Goal: Task Accomplishment & Management: Manage account settings

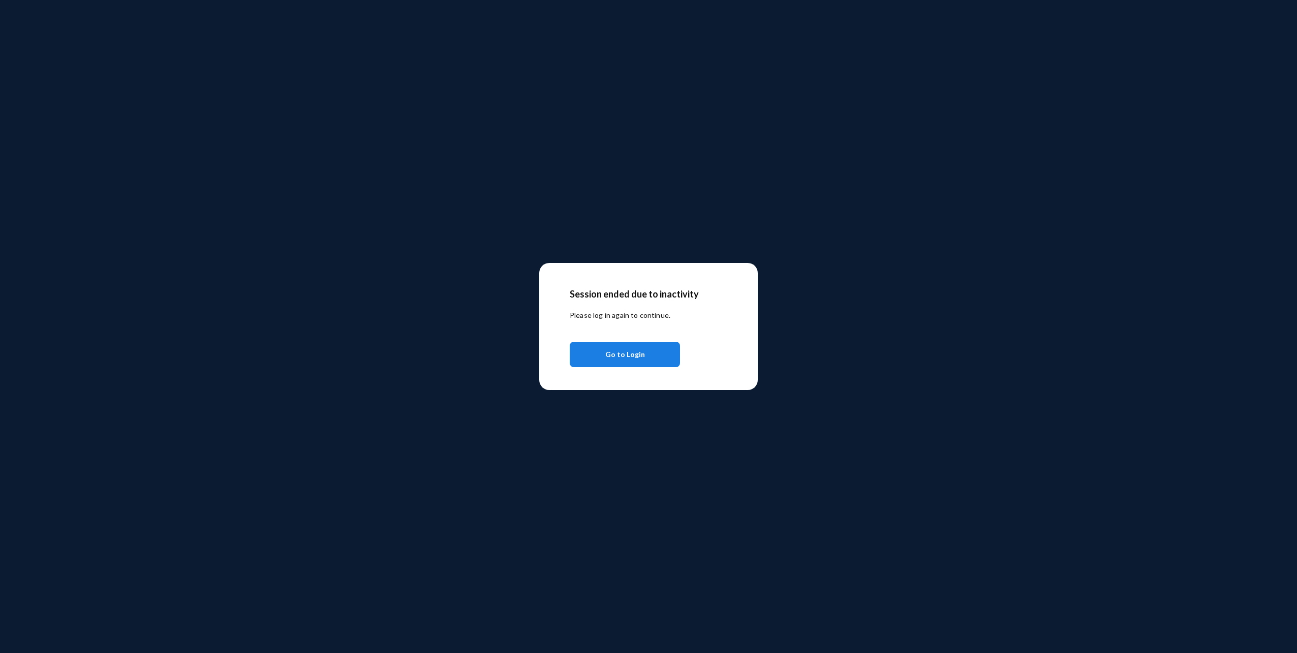
click at [640, 358] on span "Go to Login" at bounding box center [626, 354] width 40 height 18
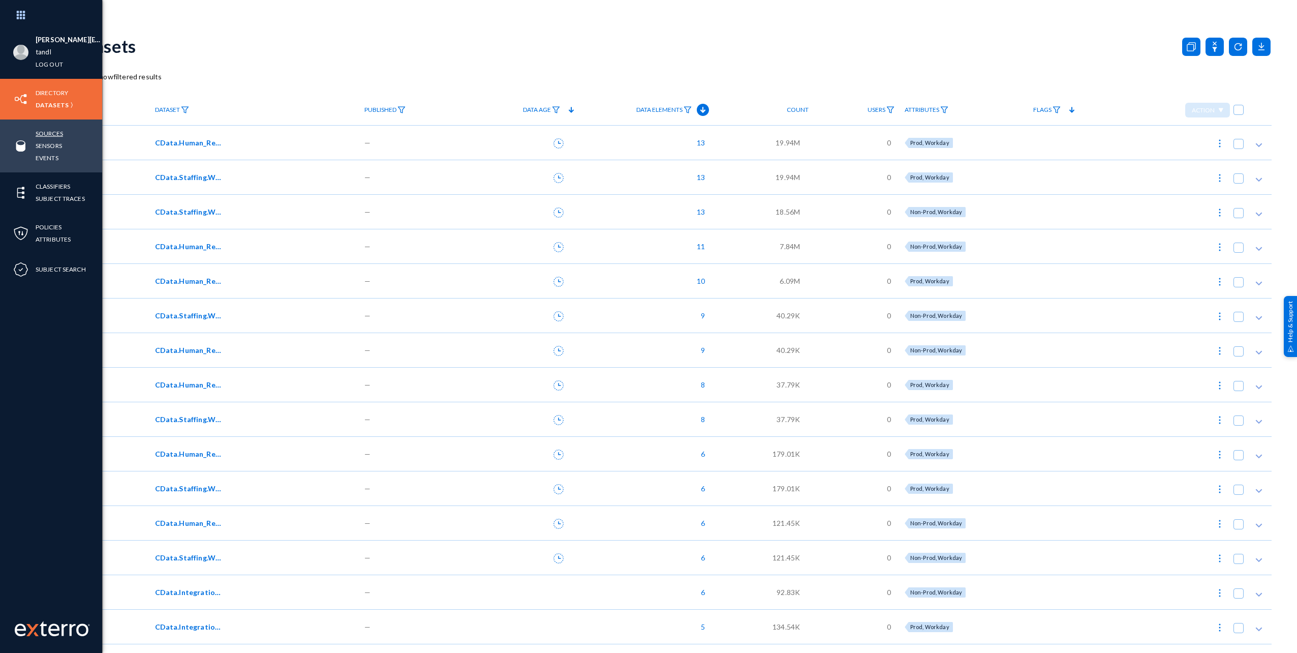
click at [43, 133] on link "Sources" at bounding box center [49, 134] width 27 height 12
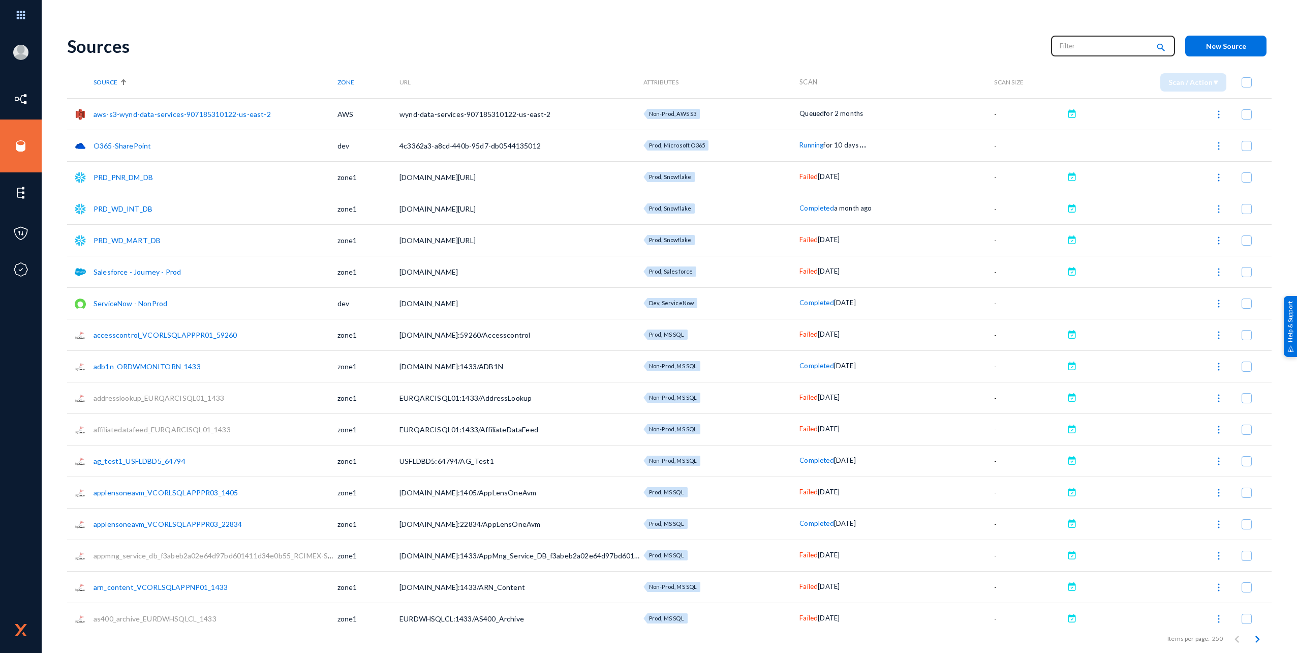
click at [1070, 49] on input "text" at bounding box center [1104, 45] width 89 height 15
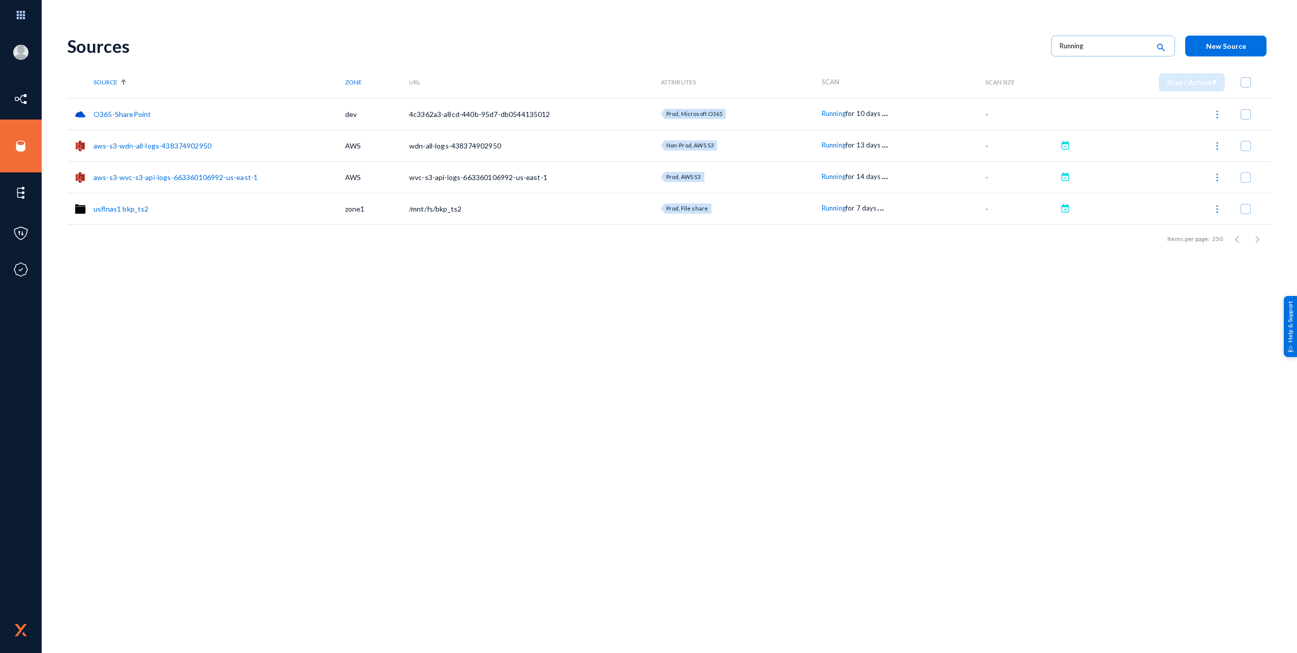
click at [395, 361] on div "Sources Running search New Source Source Zone URL Attributes Scan Scan Size Sca…" at bounding box center [669, 338] width 1205 height 627
click at [1089, 43] on input "Running" at bounding box center [1104, 45] width 89 height 15
type input "Workday"
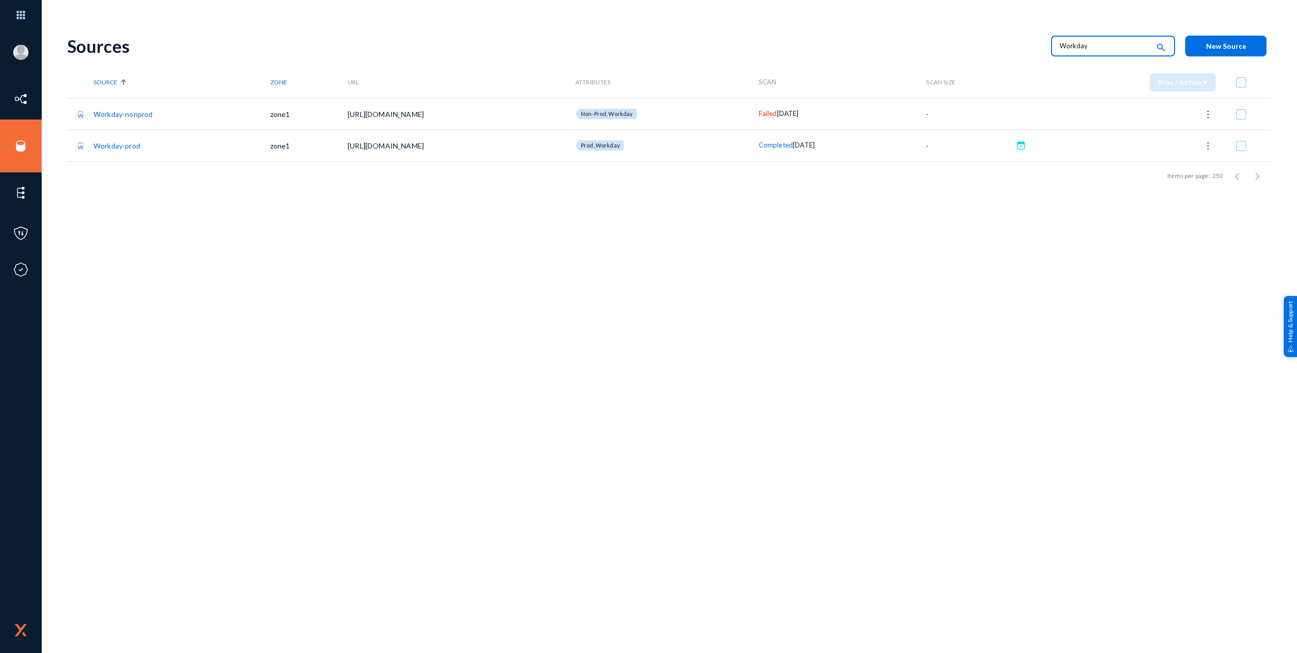
click at [777, 110] on span "Failed" at bounding box center [768, 113] width 18 height 8
click at [803, 301] on div at bounding box center [648, 326] width 1297 height 653
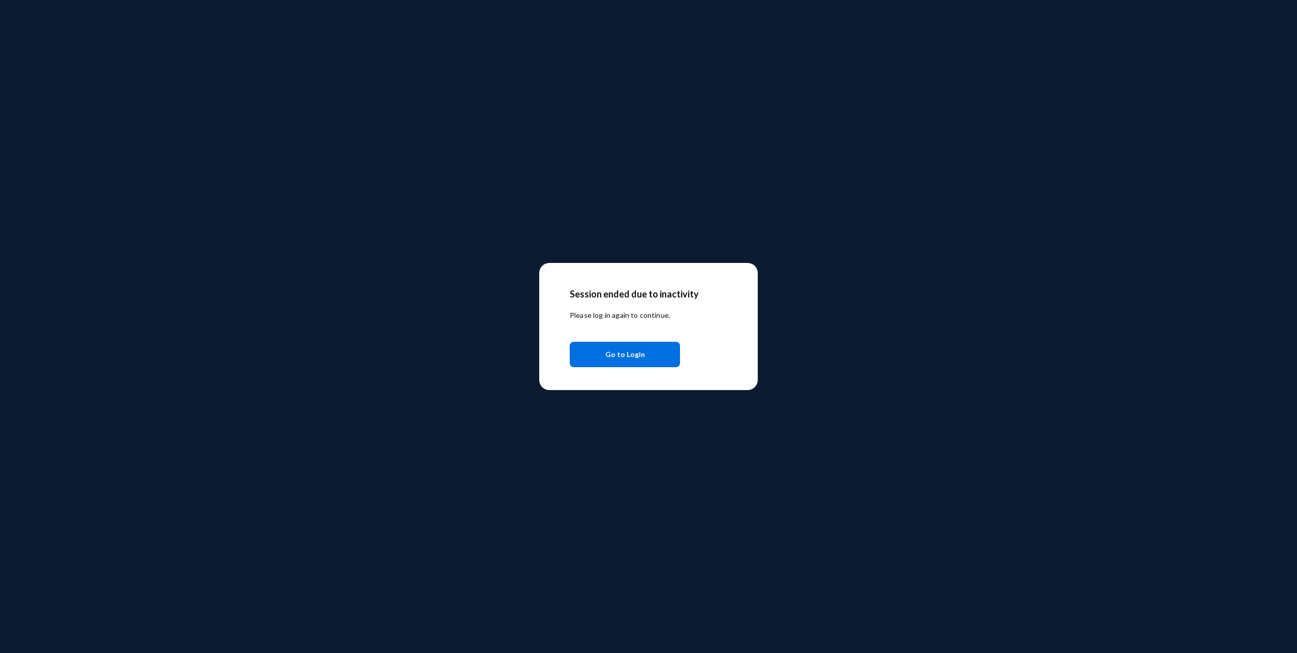
click at [644, 357] on button "Go to Login" at bounding box center [625, 354] width 110 height 25
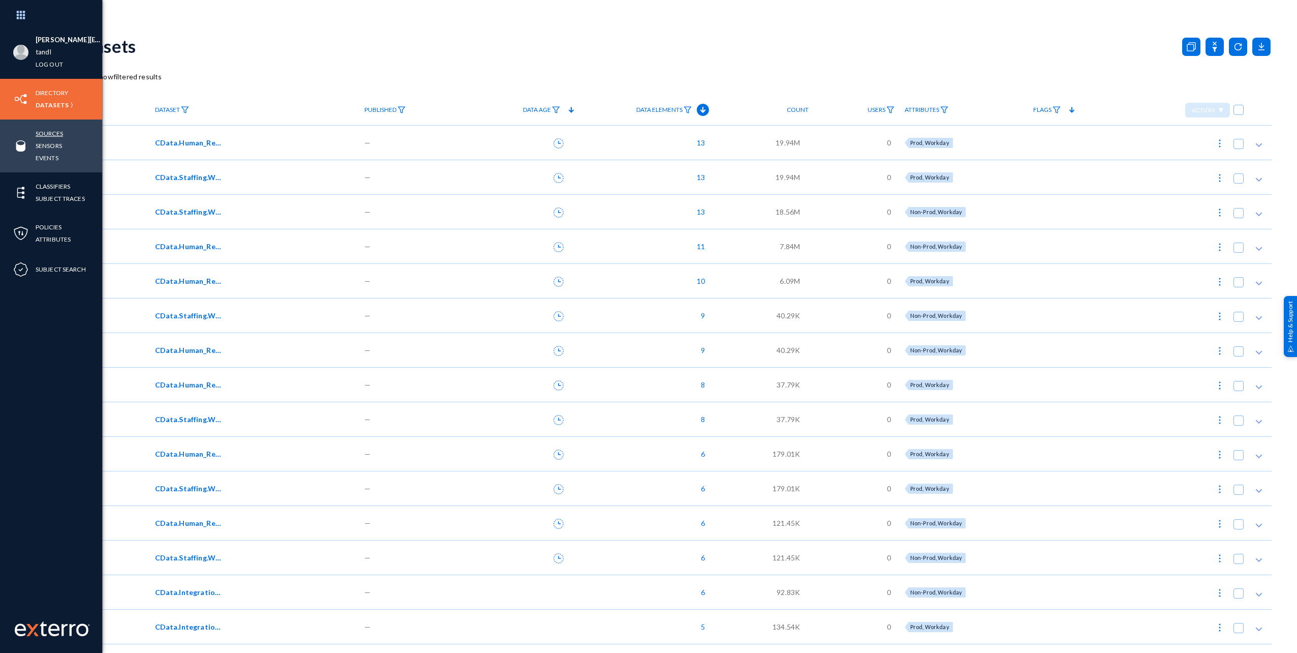
click at [50, 134] on link "Sources" at bounding box center [49, 134] width 27 height 12
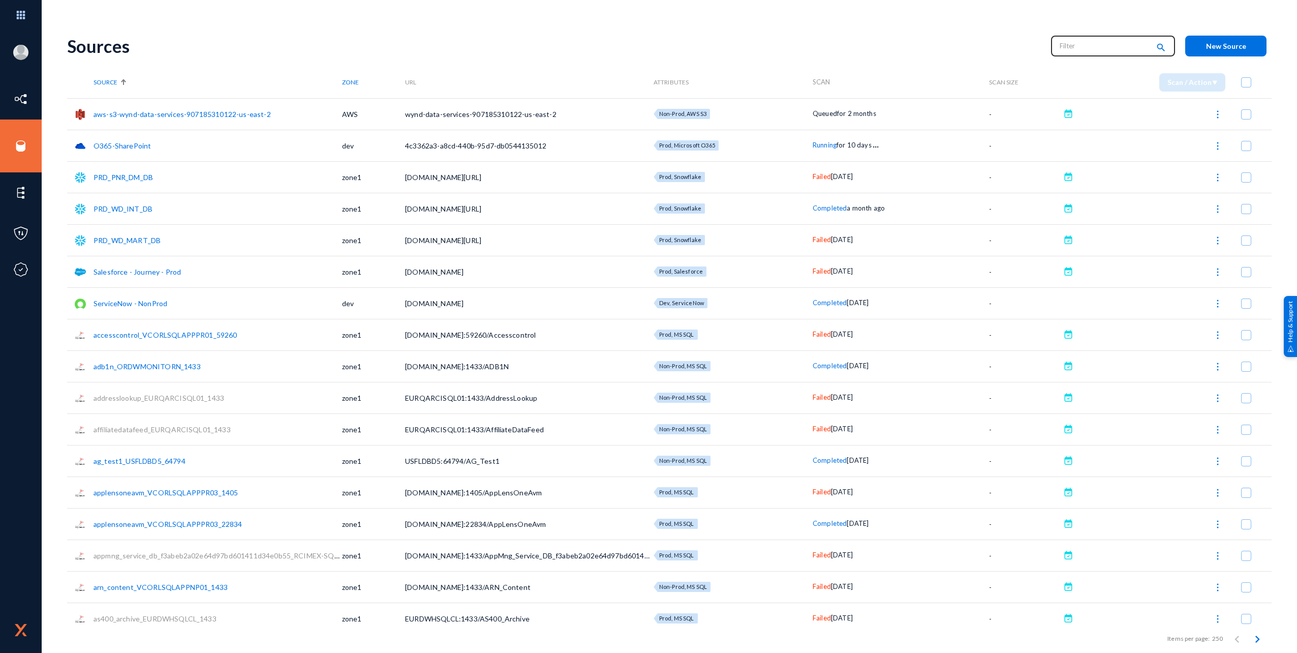
click at [1083, 42] on input "text" at bounding box center [1104, 45] width 89 height 15
type input "work"
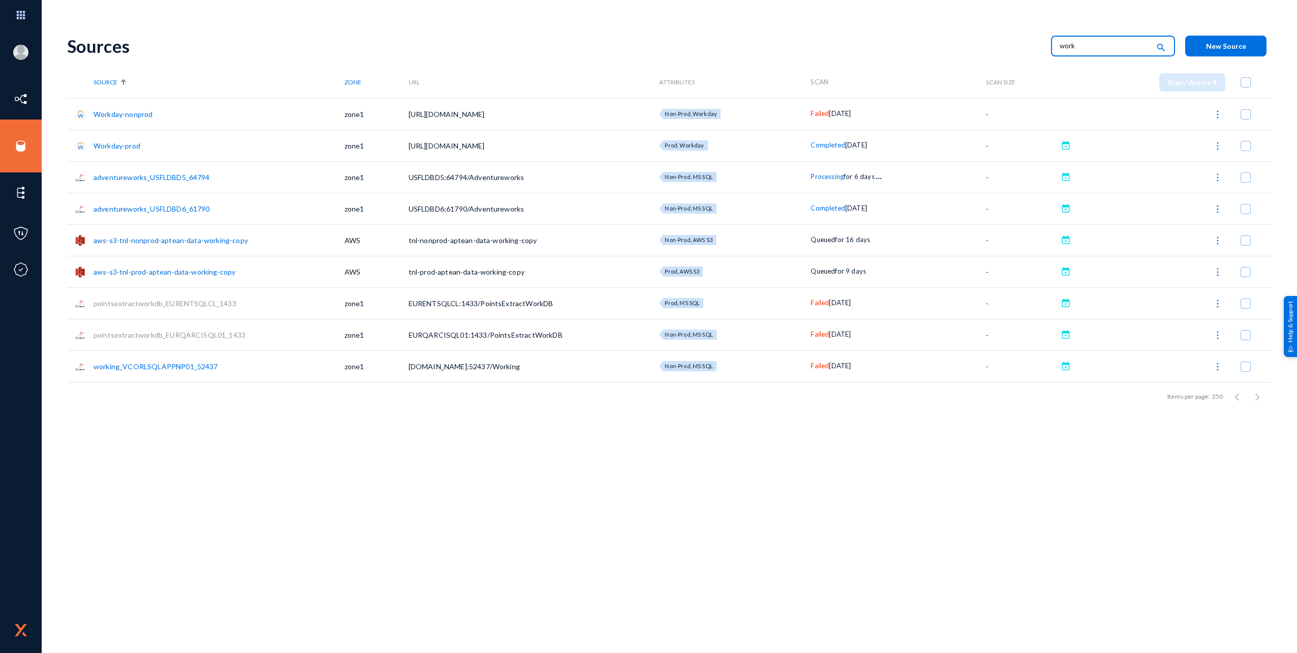
click at [137, 114] on link "Workday-nonprod" at bounding box center [123, 114] width 59 height 9
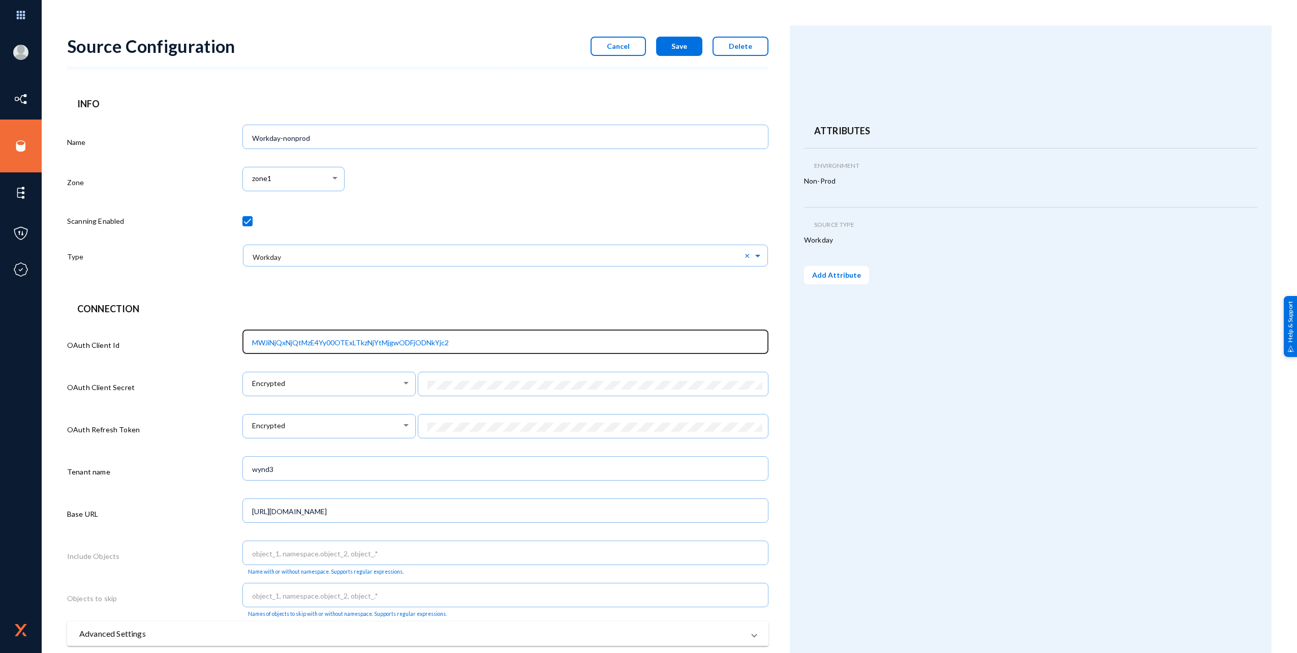
click at [368, 340] on input "MWJiNjQxNjQtMzE4Yy00OTExLTkzNjYtMjgwODFjODNkYjc2" at bounding box center [507, 342] width 511 height 9
paste input "ZjU3NzBiNzktODIwYy00MjZiLWExNGUtYjg4M2JlYjZmY2Iz"
type input "ZjU3NzBiNzktODIwYy00MjZiLWExNGUtYjg4M2JlYjZmY2Iz"
click at [480, 312] on header "Connection" at bounding box center [417, 309] width 681 height 14
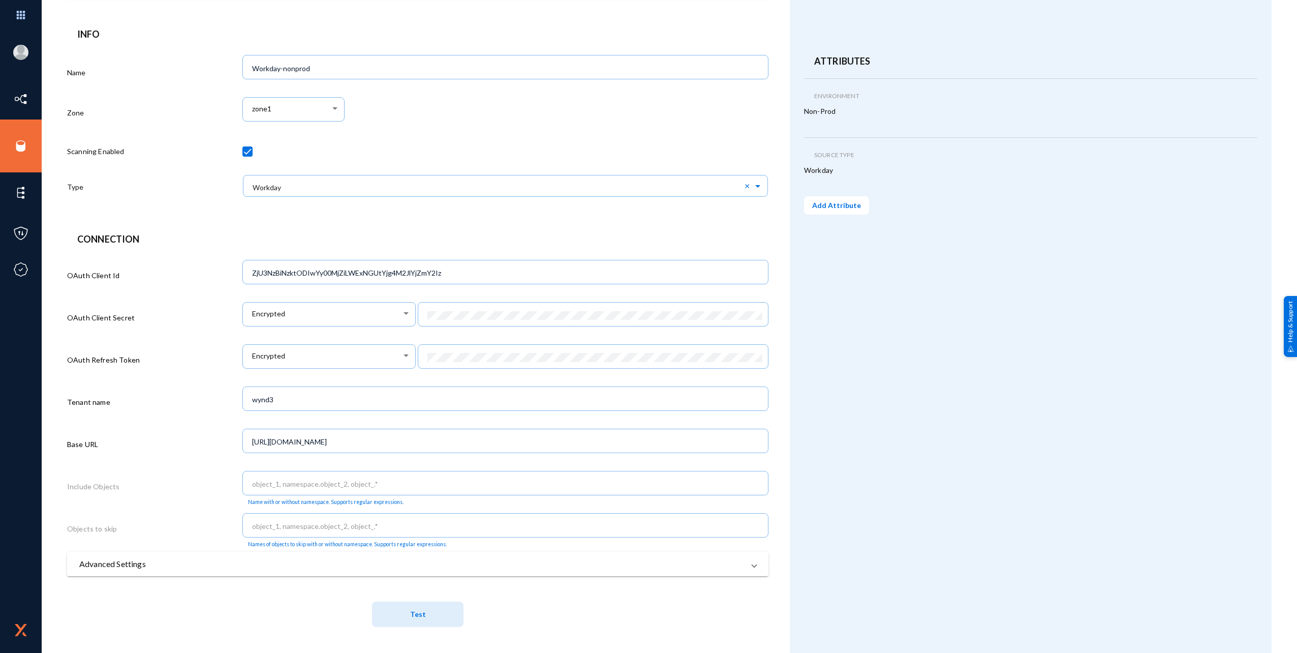
click at [389, 607] on button "Test" at bounding box center [418, 613] width 92 height 25
click at [172, 477] on div "Include Objects" at bounding box center [154, 488] width 175 height 42
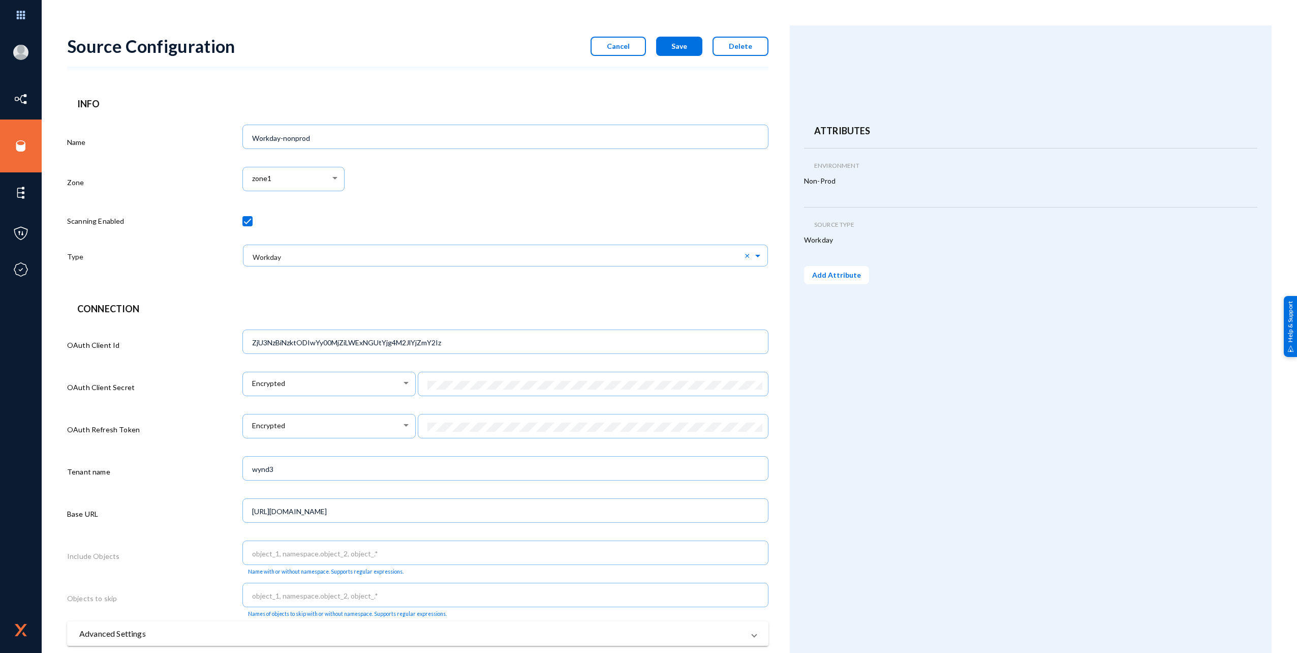
click at [673, 42] on span "Save" at bounding box center [680, 46] width 16 height 9
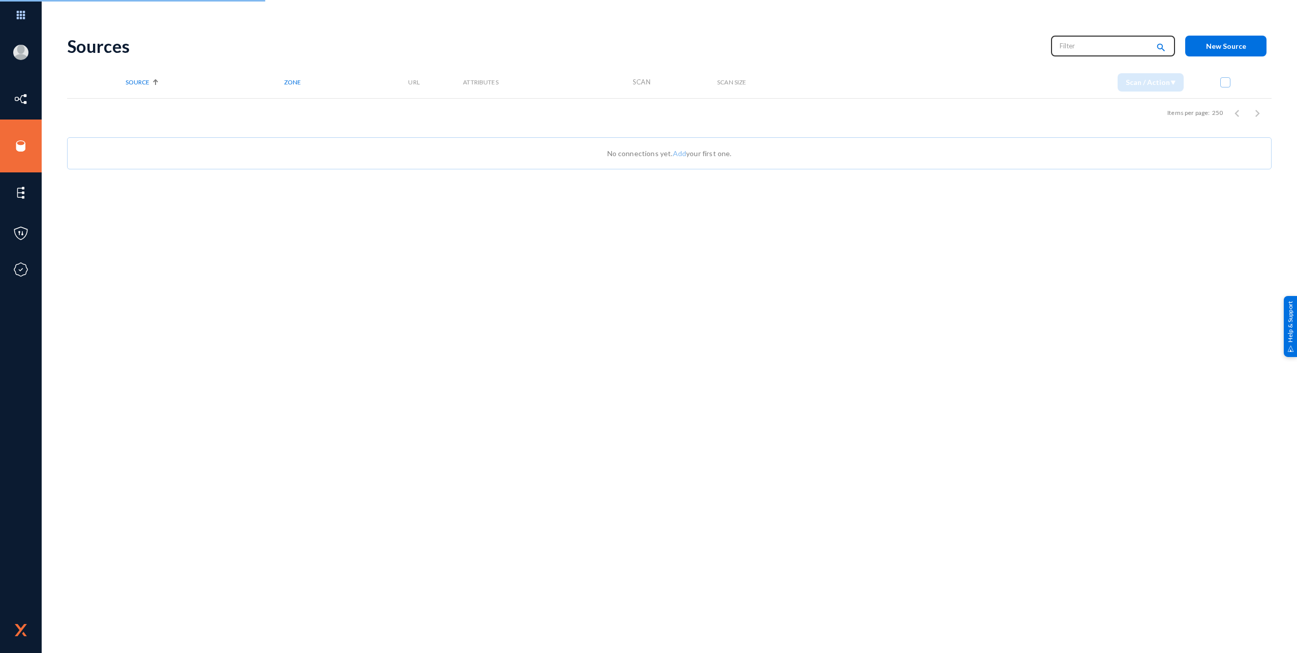
click at [1085, 41] on input "text" at bounding box center [1104, 45] width 89 height 15
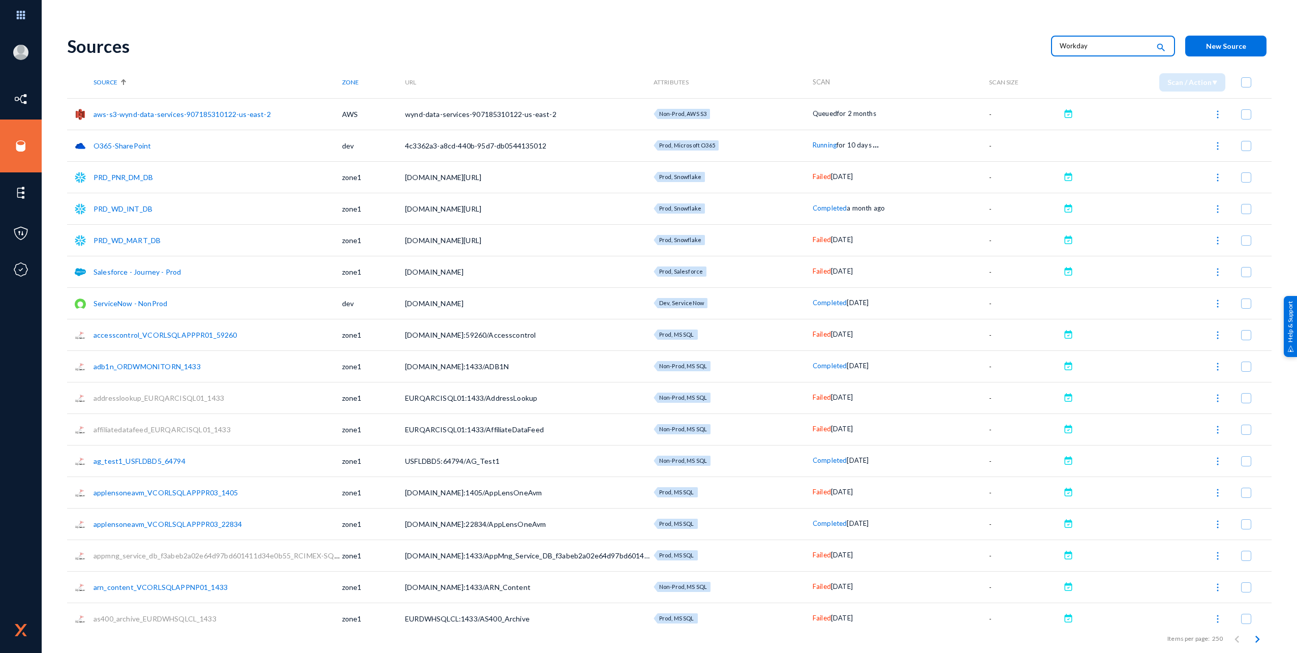
type input "Workday"
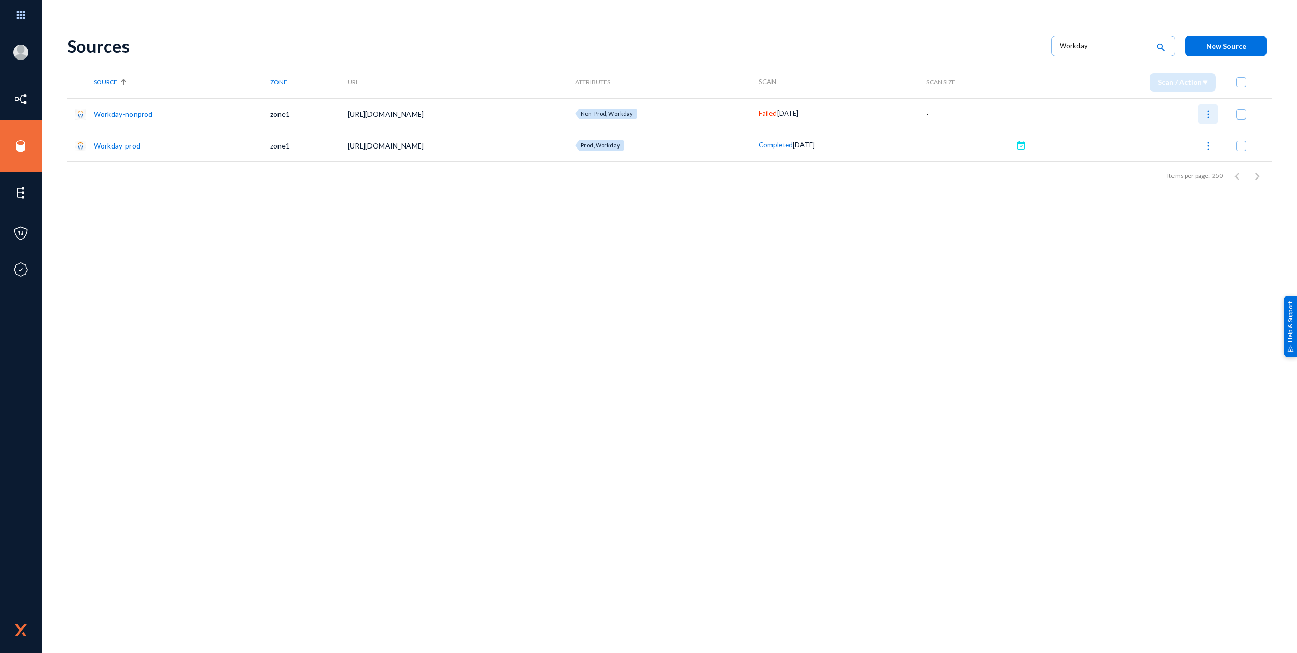
click at [1214, 113] on img at bounding box center [1208, 114] width 10 height 10
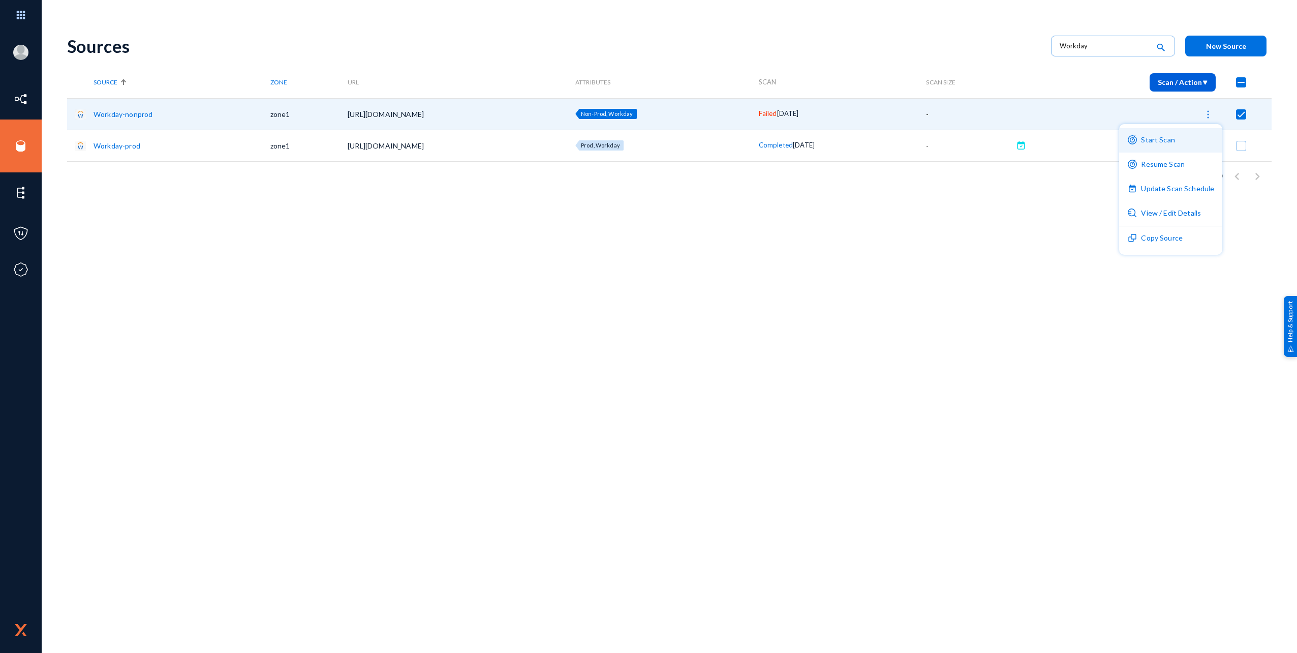
click at [1192, 143] on button "Start Scan" at bounding box center [1170, 140] width 103 height 24
checkbox input "false"
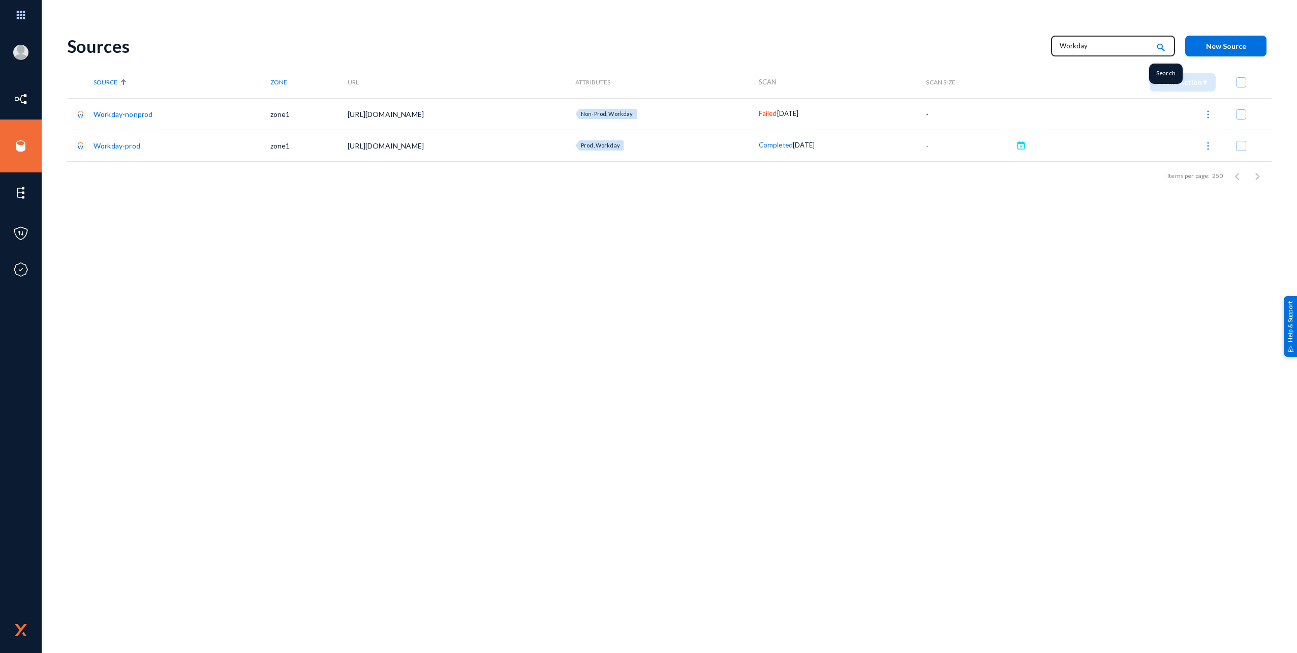
click at [1159, 48] on mat-icon "search" at bounding box center [1161, 48] width 12 height 14
click at [758, 111] on span "Running" at bounding box center [746, 113] width 24 height 8
click at [759, 299] on div at bounding box center [648, 326] width 1297 height 653
click at [1106, 41] on input "Workday" at bounding box center [1104, 45] width 89 height 15
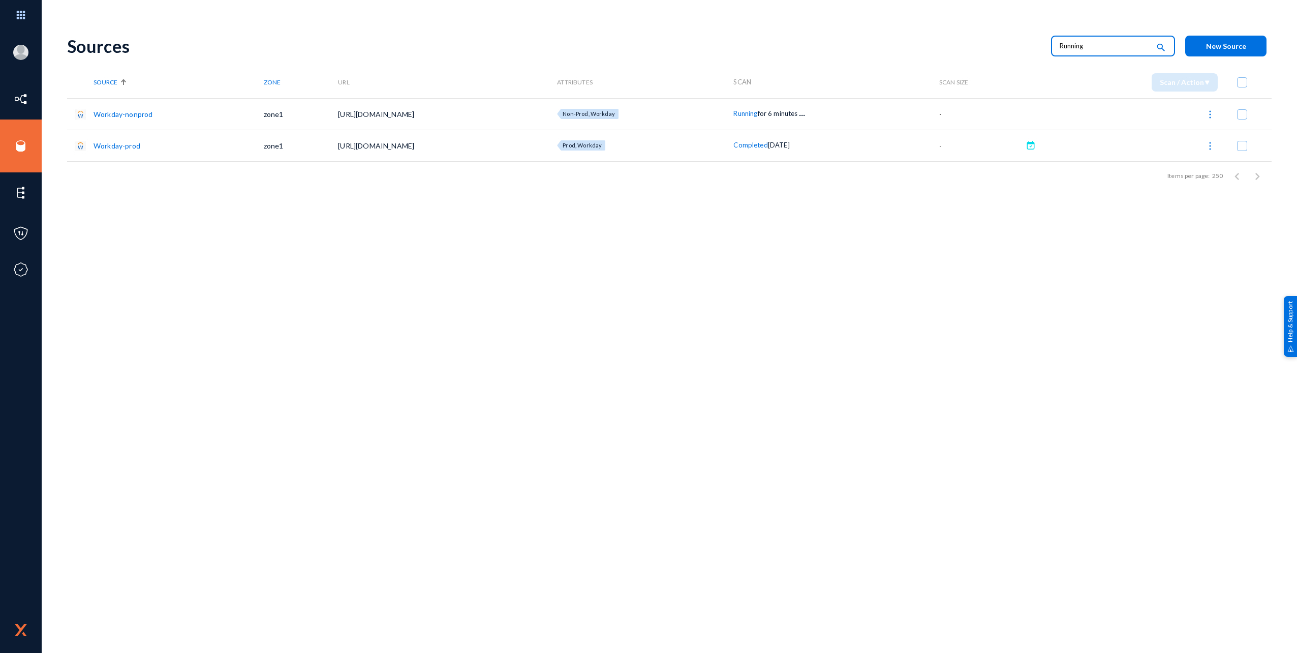
type input "Running"
